Goal: Obtain resource: Download file/media

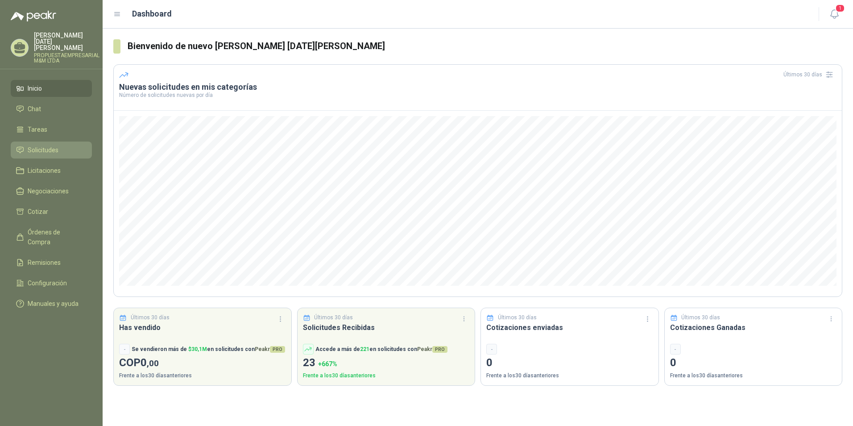
click at [55, 145] on span "Solicitudes" at bounding box center [43, 150] width 31 height 10
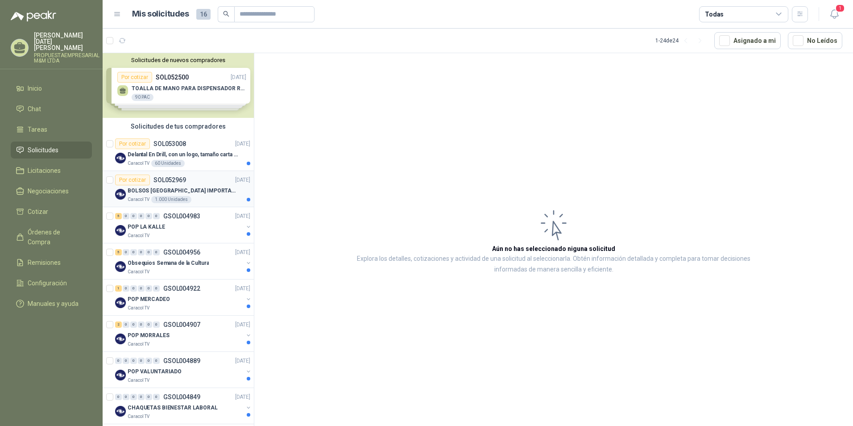
click at [167, 188] on p "BOLSOS [GEOGRAPHIC_DATA] IMPORTADO [GEOGRAPHIC_DATA]-397-1" at bounding box center [183, 190] width 111 height 8
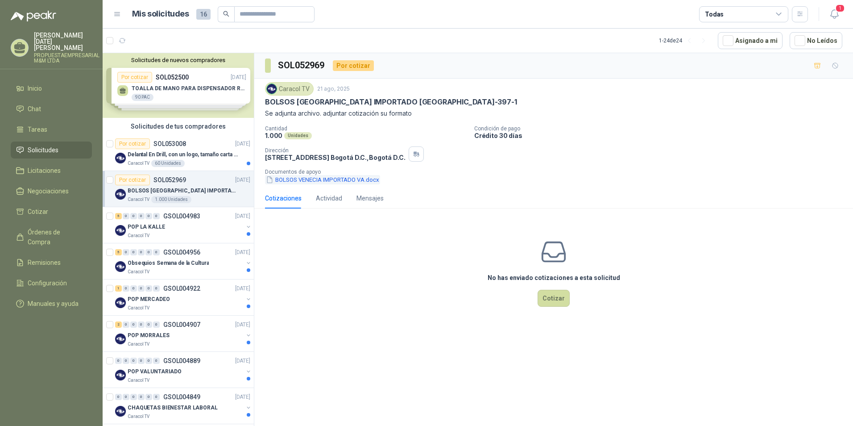
click at [311, 178] on button "BOLSOS VENECIA IMPORTADO VA.docx" at bounding box center [322, 179] width 115 height 9
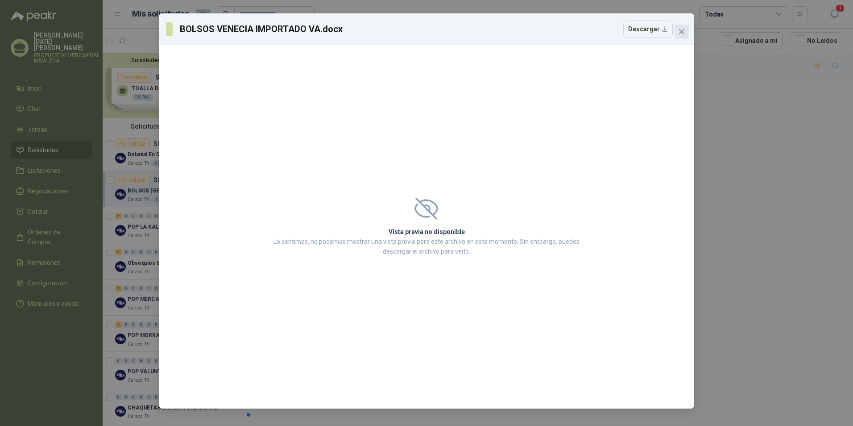
click at [688, 31] on span "Close" at bounding box center [681, 31] width 14 height 7
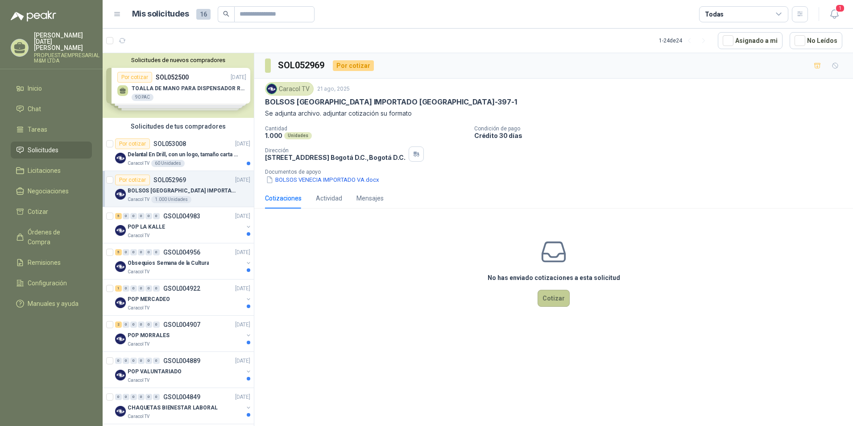
click at [558, 297] on button "Cotizar" at bounding box center [554, 298] width 32 height 17
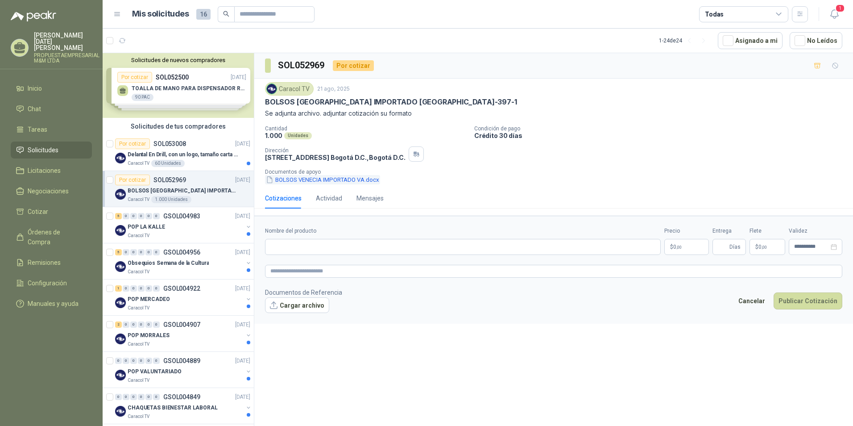
click at [375, 180] on button "BOLSOS VENECIA IMPORTADO VA.docx" at bounding box center [322, 179] width 115 height 9
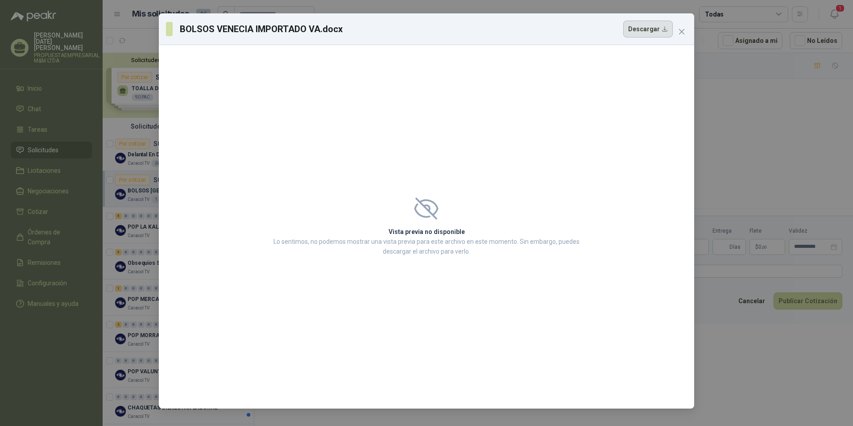
click at [641, 31] on button "Descargar" at bounding box center [648, 29] width 50 height 17
click at [756, 112] on div "BOLSOS VENECIA IMPORTADO VA.docx Descargar Vista previa no disponible Lo sentim…" at bounding box center [426, 213] width 853 height 426
